Goal: Transaction & Acquisition: Obtain resource

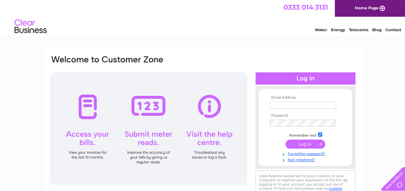
type input "admin@universalfp.com"
click at [304, 146] on input "submit" at bounding box center [305, 144] width 40 height 9
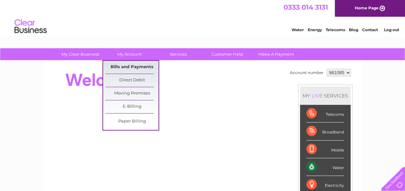
click at [126, 67] on link "Bills and Payments" at bounding box center [131, 67] width 53 height 13
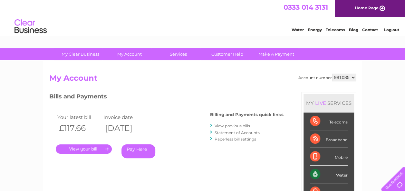
click at [78, 152] on link "." at bounding box center [84, 149] width 56 height 9
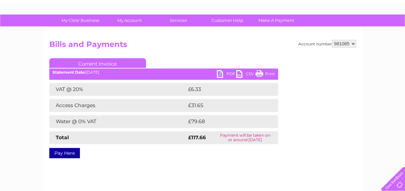
scroll to position [33, 0]
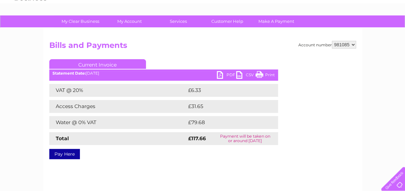
click at [222, 71] on link "PDF" at bounding box center [226, 75] width 19 height 9
click at [223, 74] on link "PDF" at bounding box center [226, 75] width 19 height 9
click at [238, 74] on link "CSV" at bounding box center [245, 75] width 19 height 9
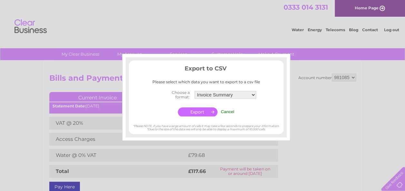
click at [233, 112] on input "Cancel" at bounding box center [228, 112] width 14 height 5
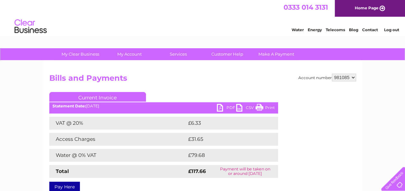
click at [295, 34] on div "Water Energy Telecoms Blog Contact Log out" at bounding box center [202, 27] width 405 height 21
